Goal: Task Accomplishment & Management: Use online tool/utility

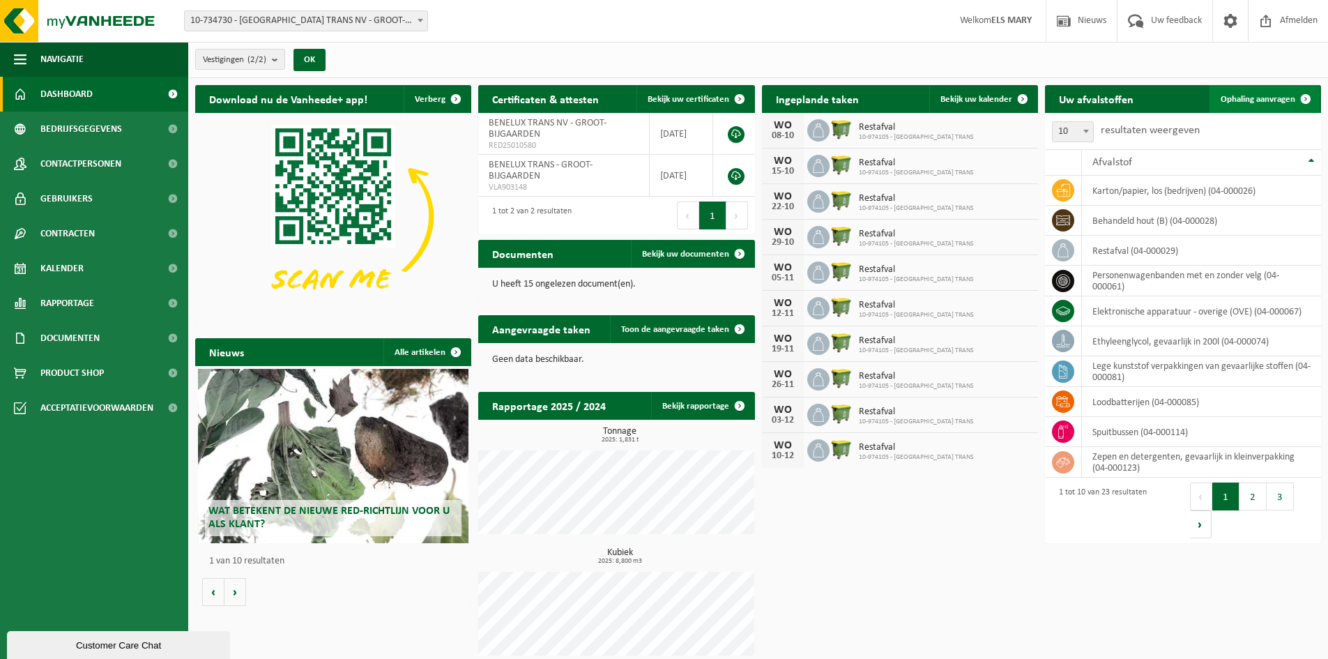
click at [1255, 100] on span "Ophaling aanvragen" at bounding box center [1257, 99] width 75 height 9
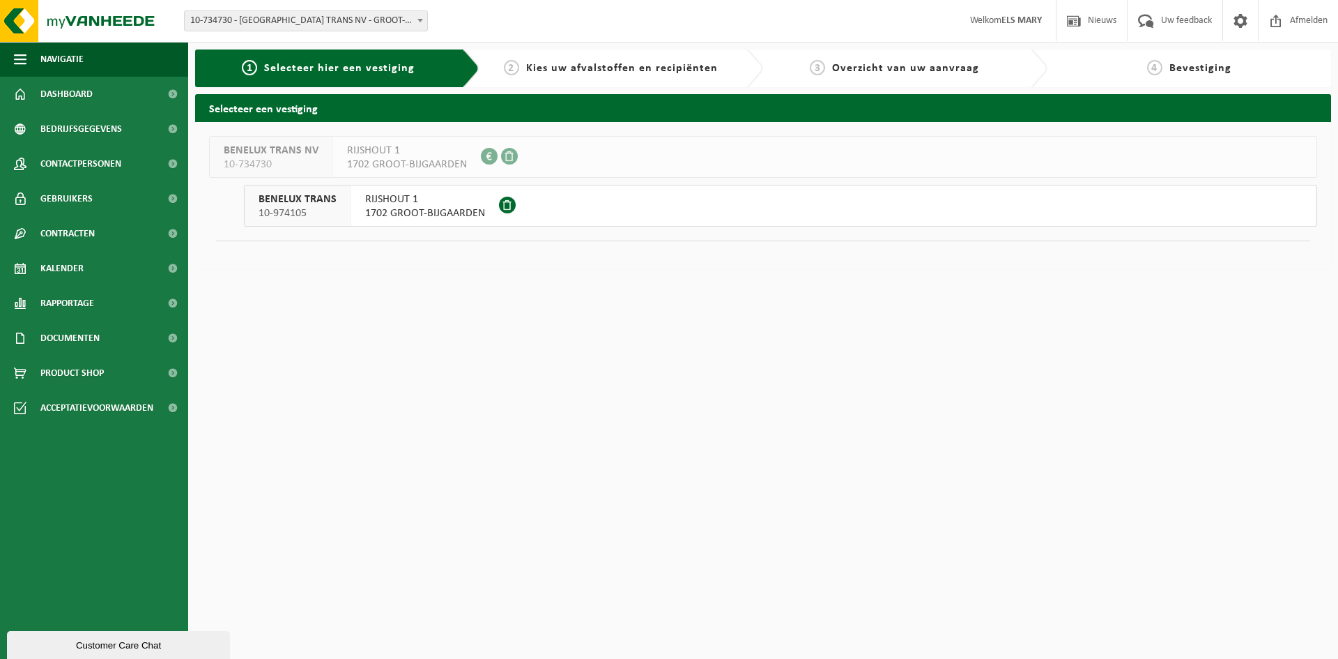
click at [420, 215] on span "1702 GROOT-BIJGAARDEN" at bounding box center [425, 213] width 120 height 14
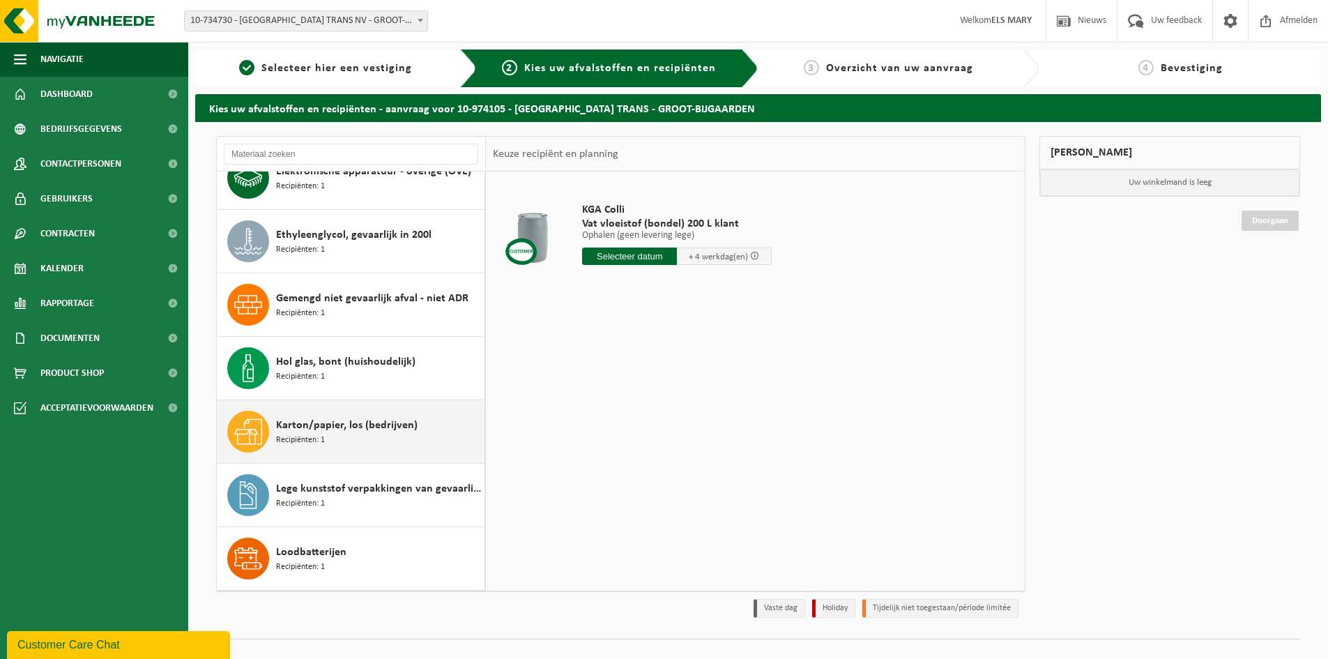
click at [314, 436] on span "Recipiënten: 1" at bounding box center [300, 440] width 49 height 13
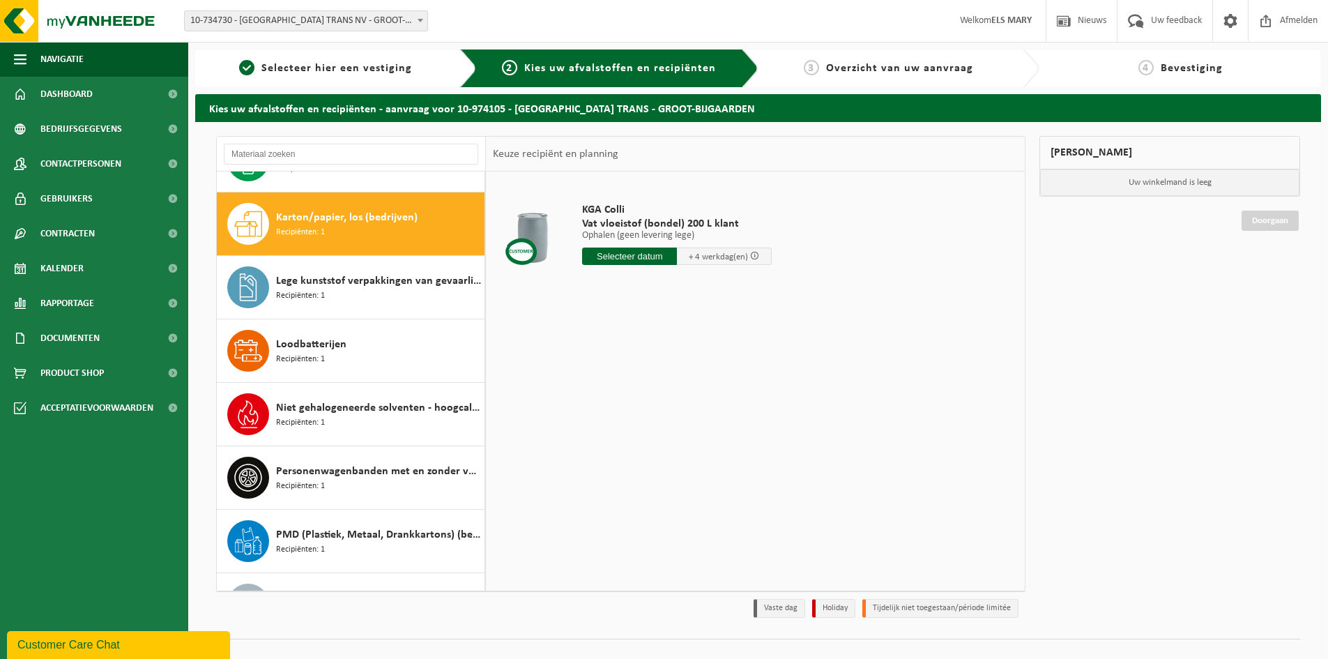
scroll to position [507, 0]
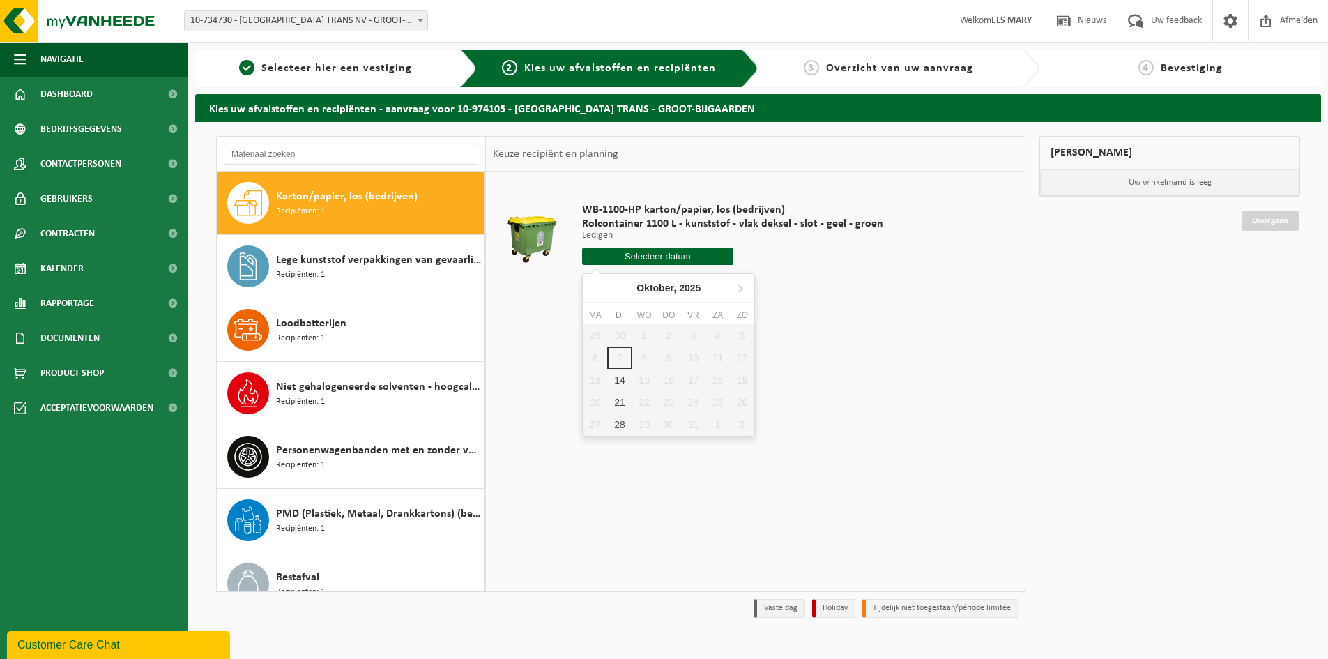
click at [634, 255] on input "text" at bounding box center [657, 255] width 151 height 17
click at [621, 374] on div "14" at bounding box center [619, 380] width 24 height 22
type input "Van 2025-10-14"
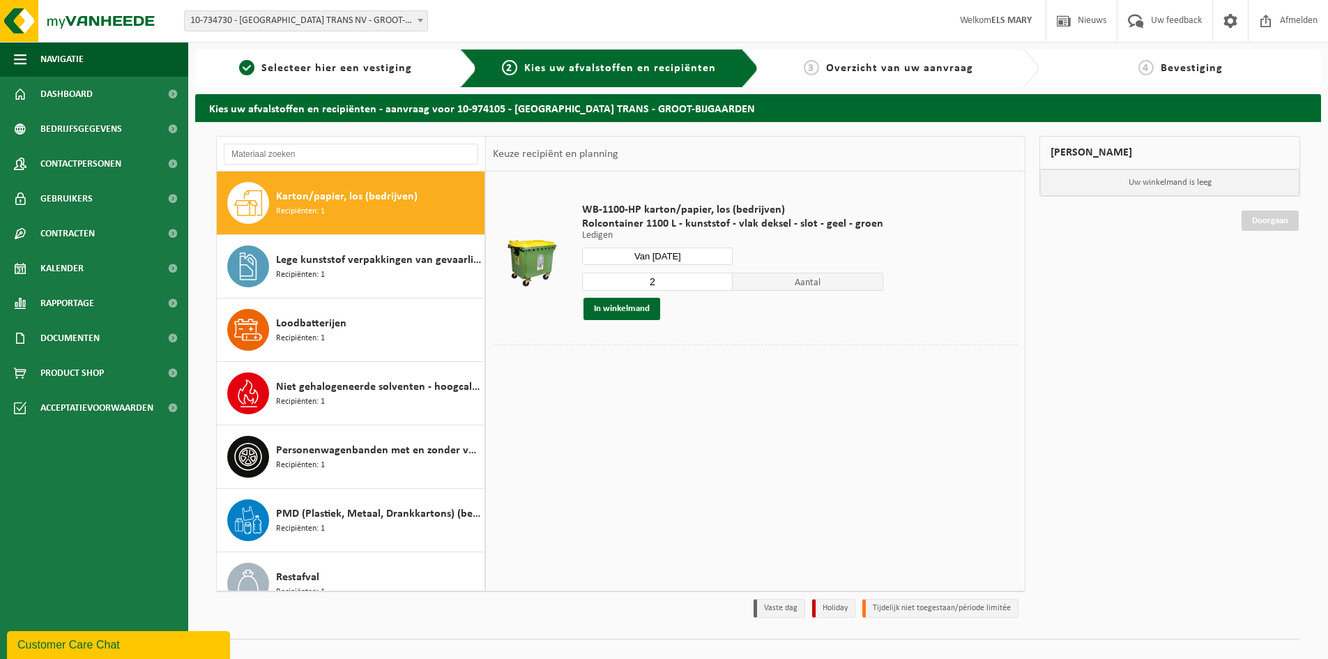
click at [661, 281] on input "2" at bounding box center [657, 282] width 151 height 18
type input "1"
click at [719, 284] on input "1" at bounding box center [657, 282] width 151 height 18
click at [637, 307] on button "In winkelmand" at bounding box center [621, 309] width 77 height 22
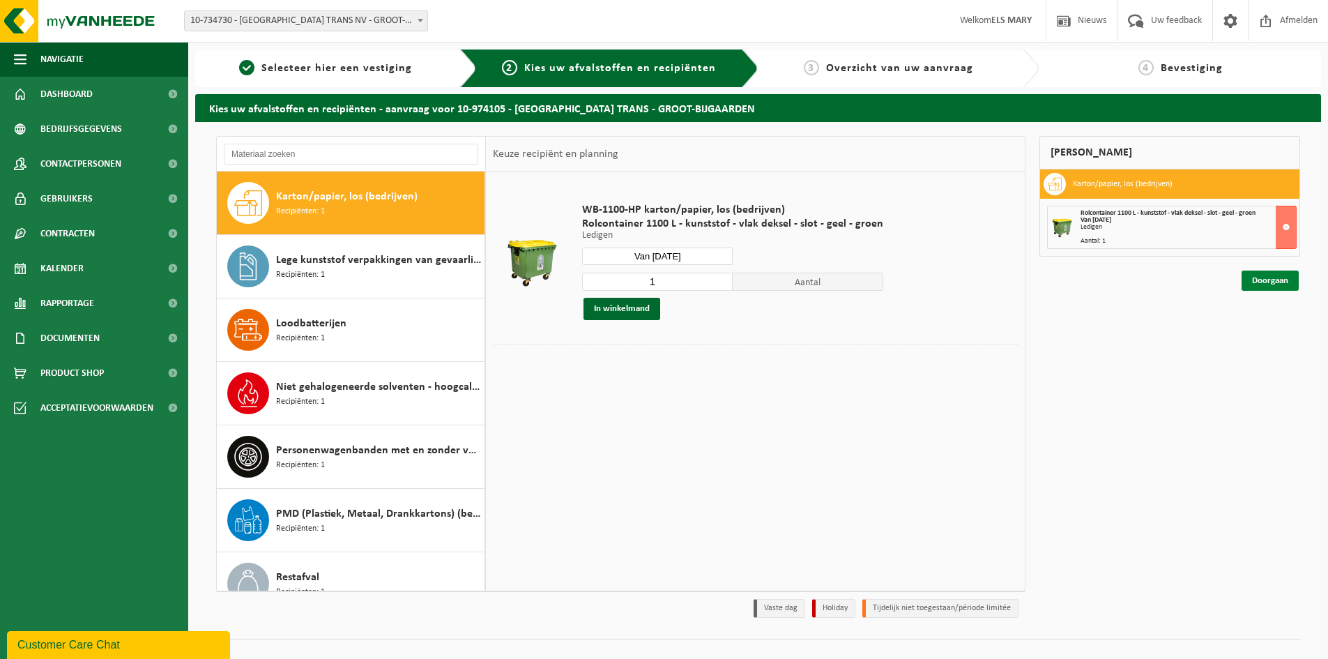
click at [1273, 280] on link "Doorgaan" at bounding box center [1269, 280] width 57 height 20
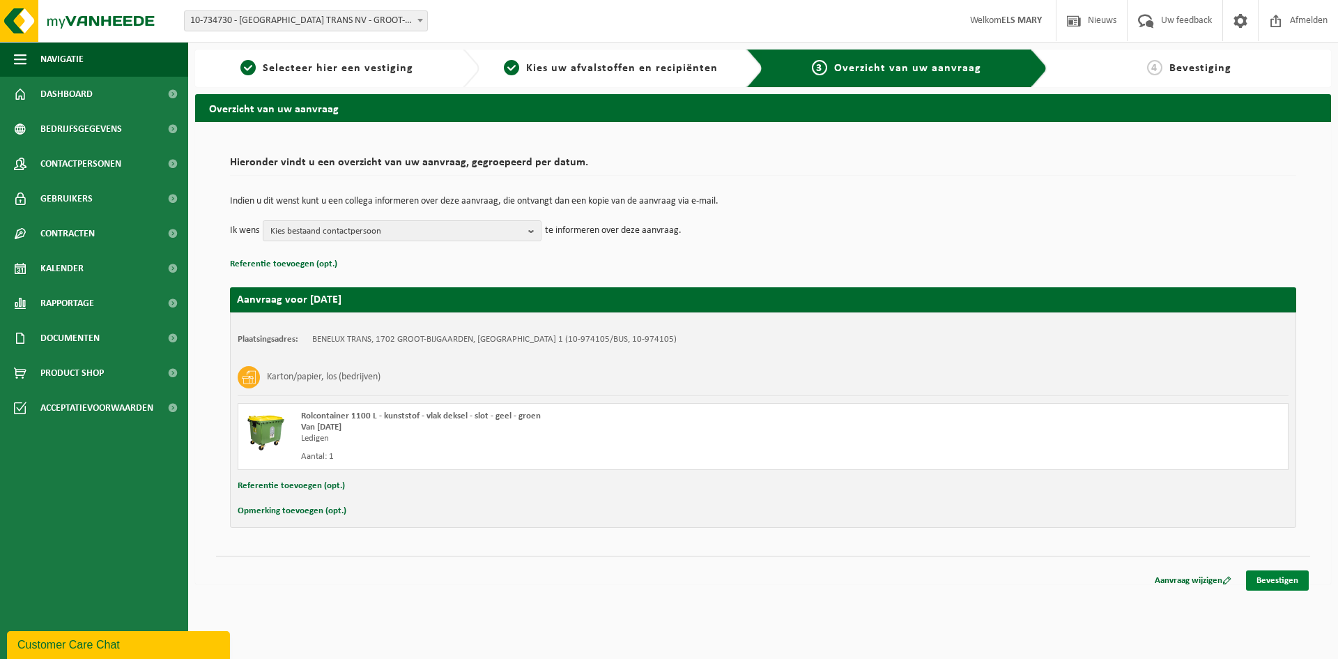
click at [1271, 577] on link "Bevestigen" at bounding box center [1277, 580] width 63 height 20
